Goal: Task Accomplishment & Management: Use online tool/utility

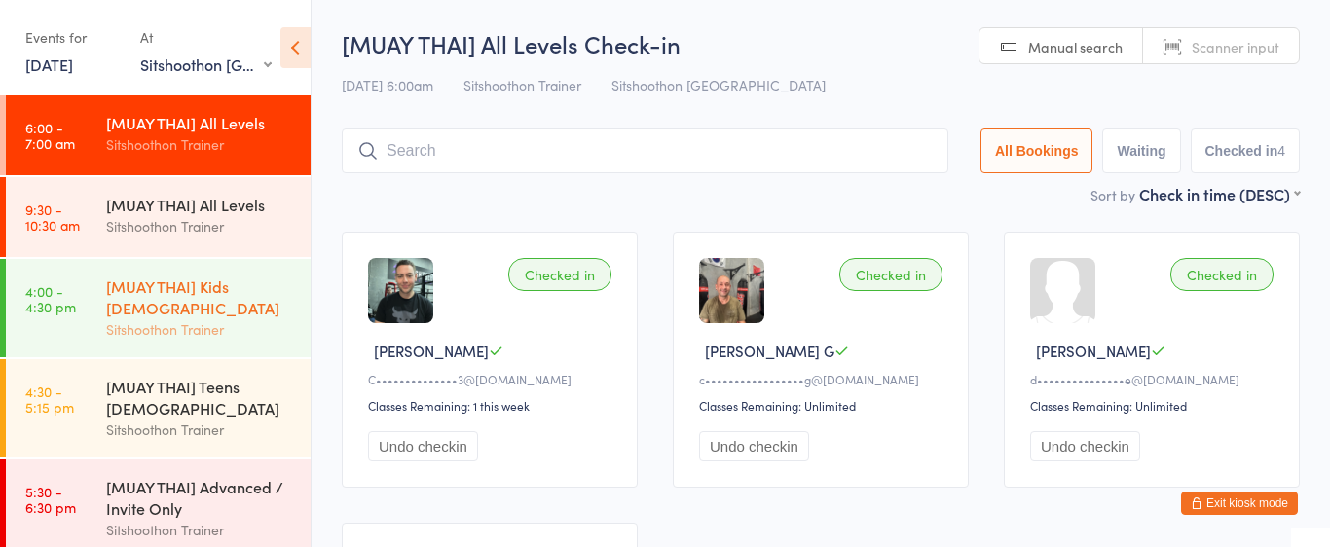
click at [237, 276] on div "[MUAY THAI] Kids [DEMOGRAPHIC_DATA]" at bounding box center [200, 297] width 188 height 43
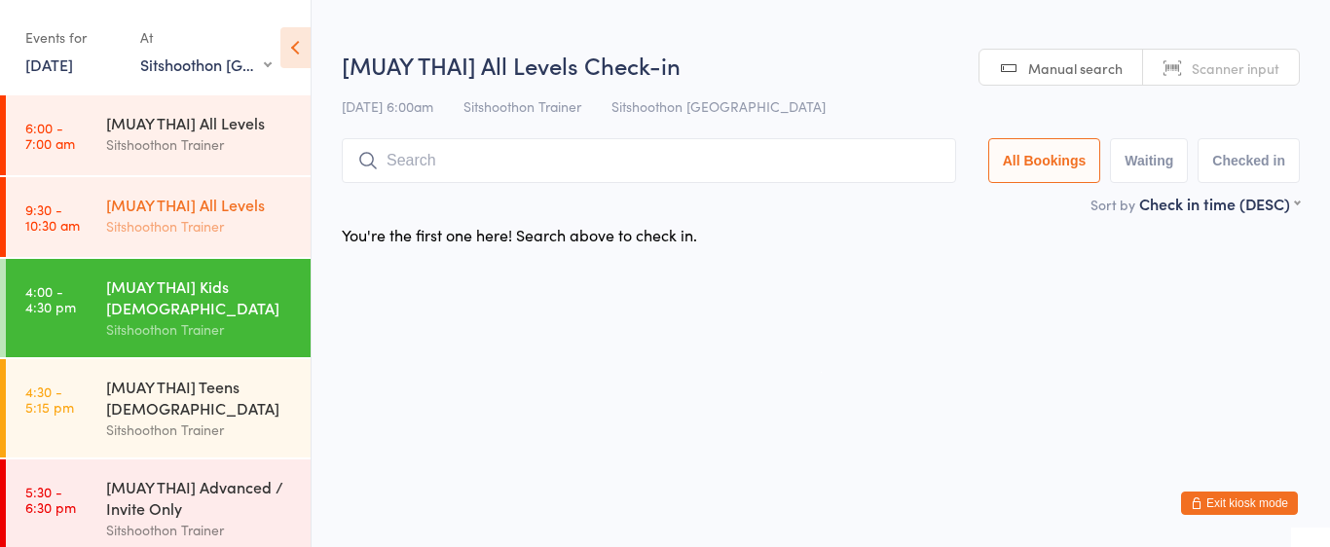
click at [230, 242] on div "[MUAY THAI] All Levels Sitshoothon Trainer" at bounding box center [208, 215] width 204 height 77
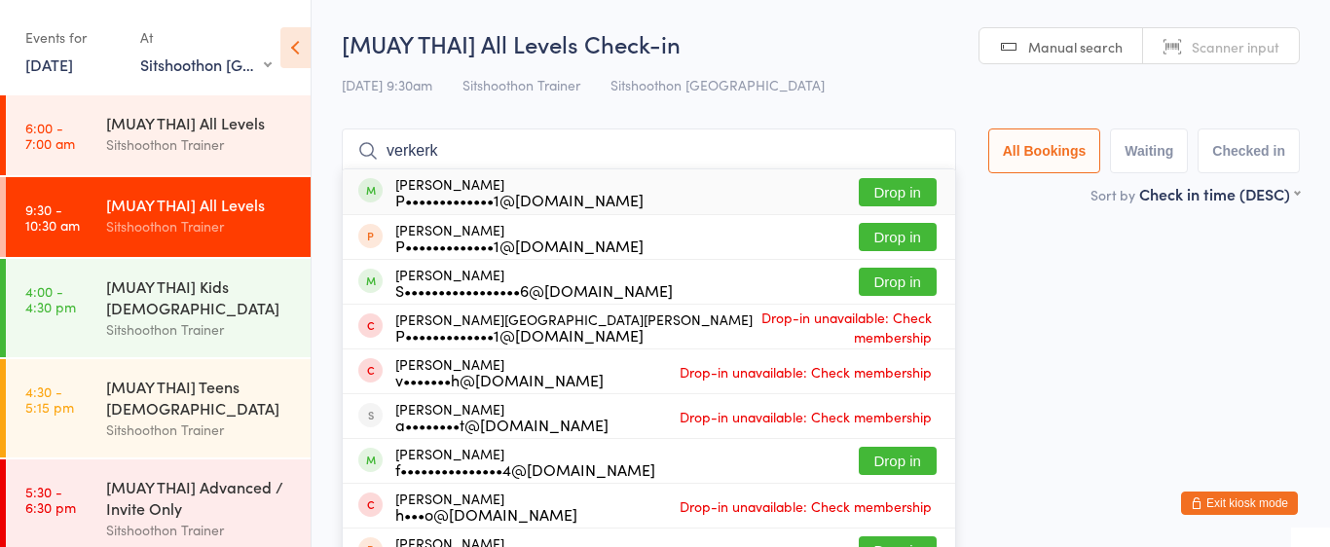
type input "verkerk"
click at [870, 188] on button "Drop in" at bounding box center [898, 192] width 78 height 28
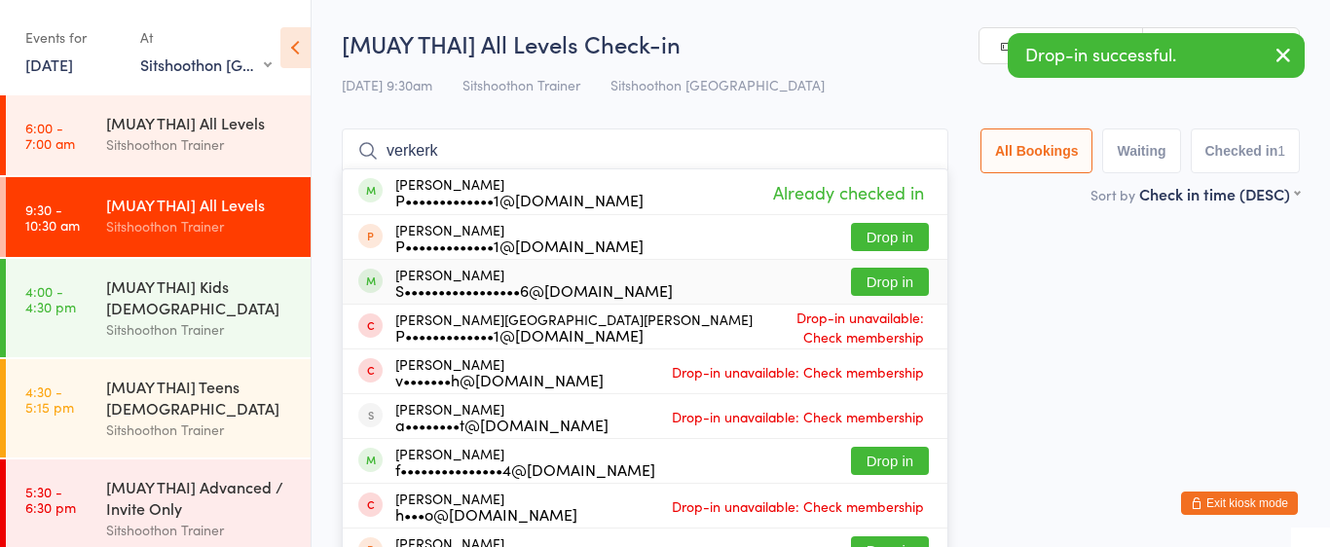
type input "verkerk"
click at [902, 295] on button "Drop in" at bounding box center [890, 282] width 78 height 28
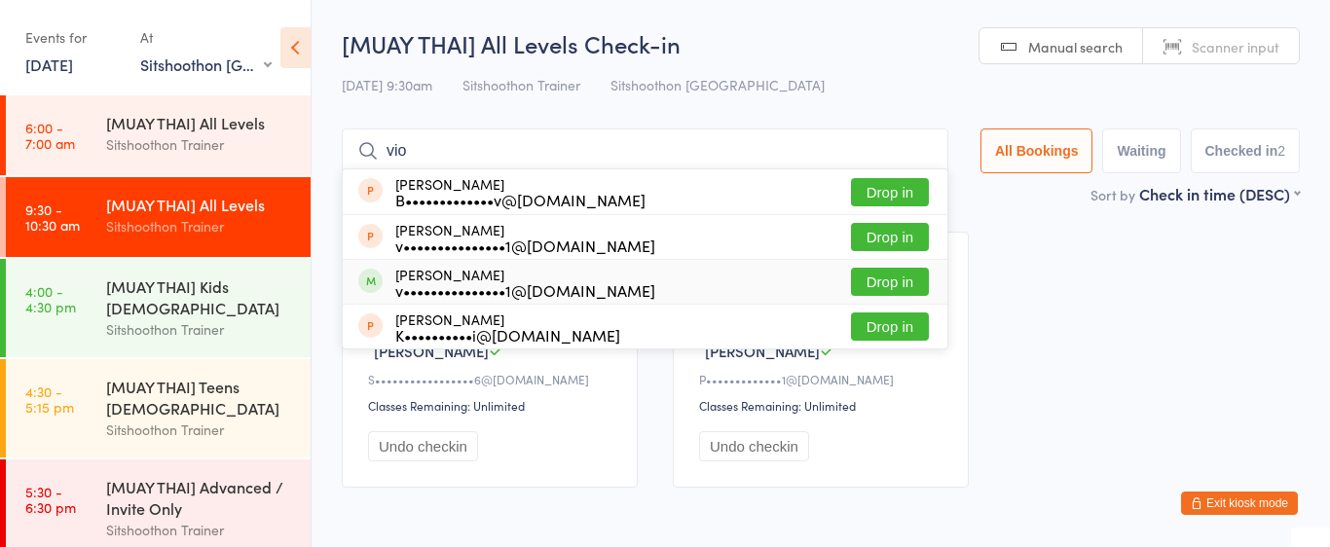
type input "vio"
click at [881, 282] on button "Drop in" at bounding box center [890, 282] width 78 height 28
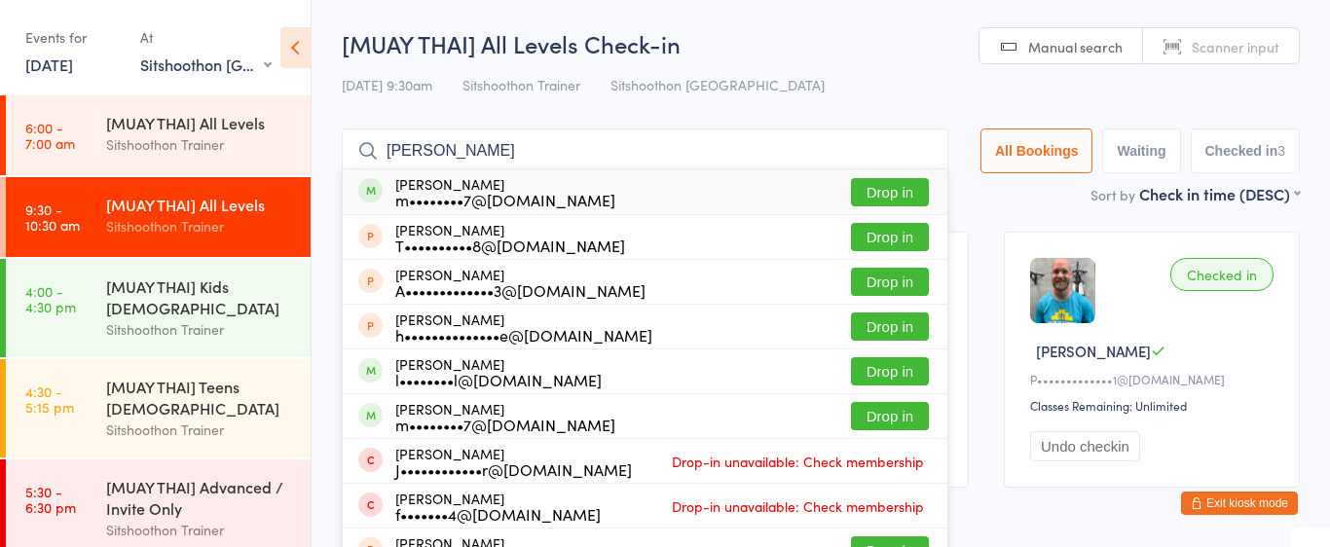
type input "[PERSON_NAME]"
click at [893, 203] on button "Drop in" at bounding box center [890, 192] width 78 height 28
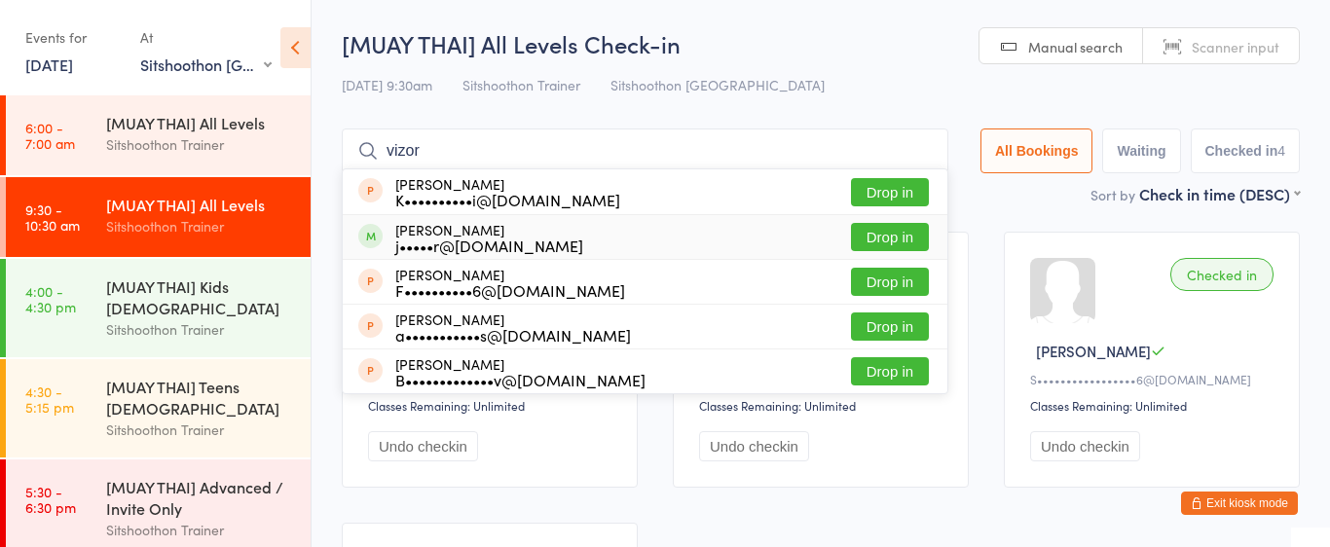
type input "vizor"
click at [883, 244] on button "Drop in" at bounding box center [890, 237] width 78 height 28
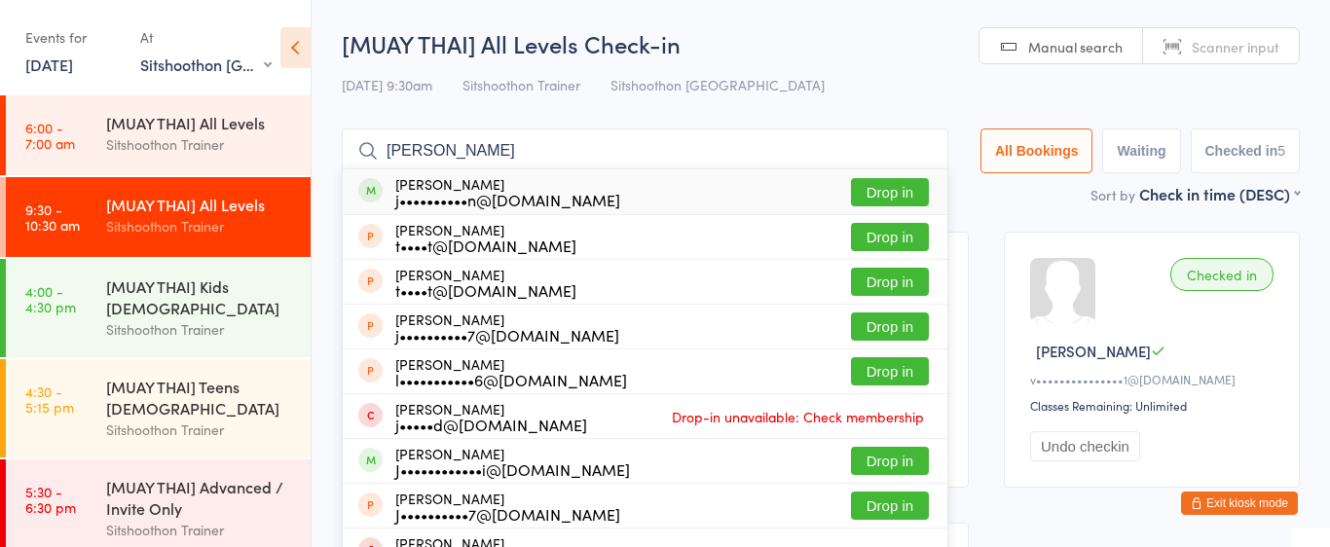
type input "[PERSON_NAME]"
click at [919, 205] on button "Drop in" at bounding box center [890, 192] width 78 height 28
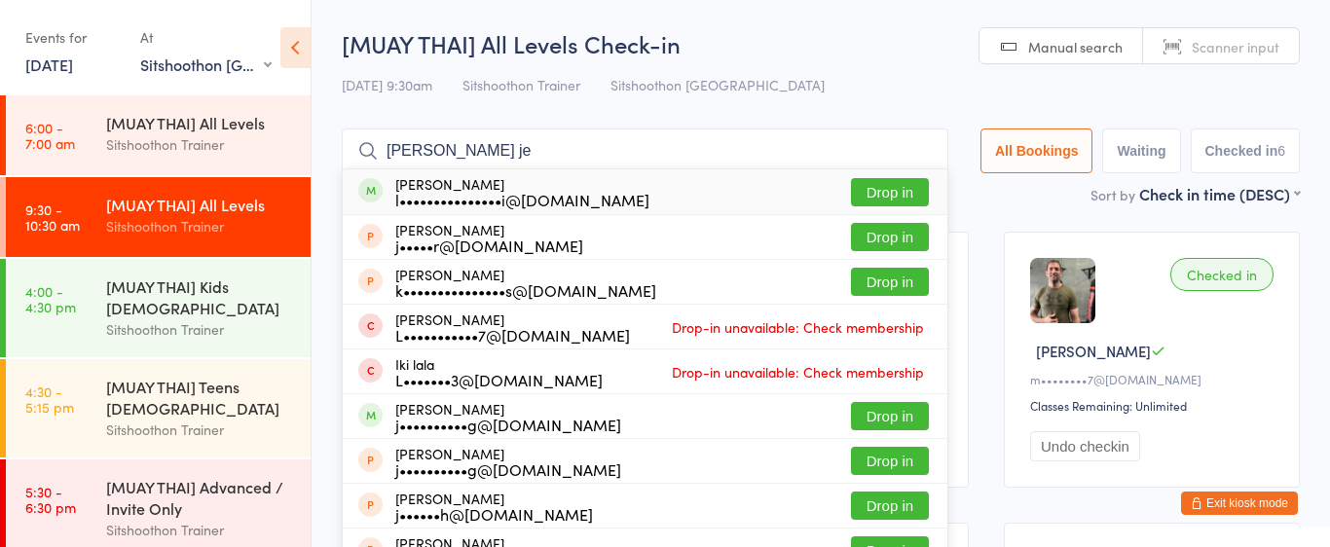
type input "[PERSON_NAME] je"
click at [915, 190] on button "Drop in" at bounding box center [890, 192] width 78 height 28
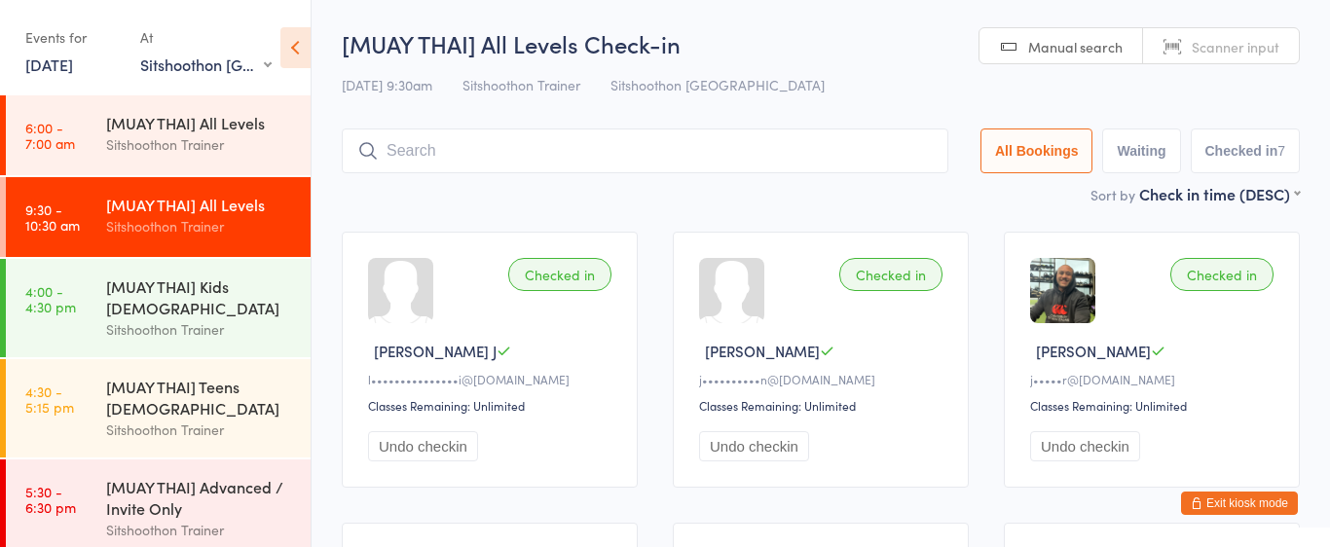
click at [440, 147] on input "search" at bounding box center [645, 151] width 607 height 45
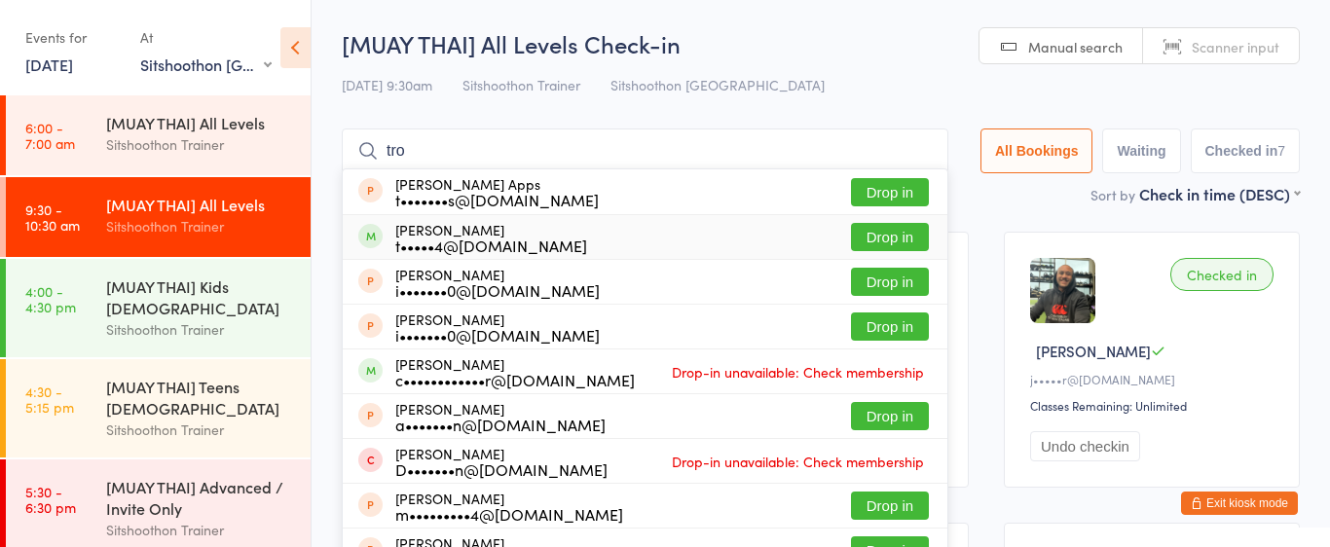
type input "tro"
click at [859, 241] on button "Drop in" at bounding box center [890, 237] width 78 height 28
